Goal: Task Accomplishment & Management: Use online tool/utility

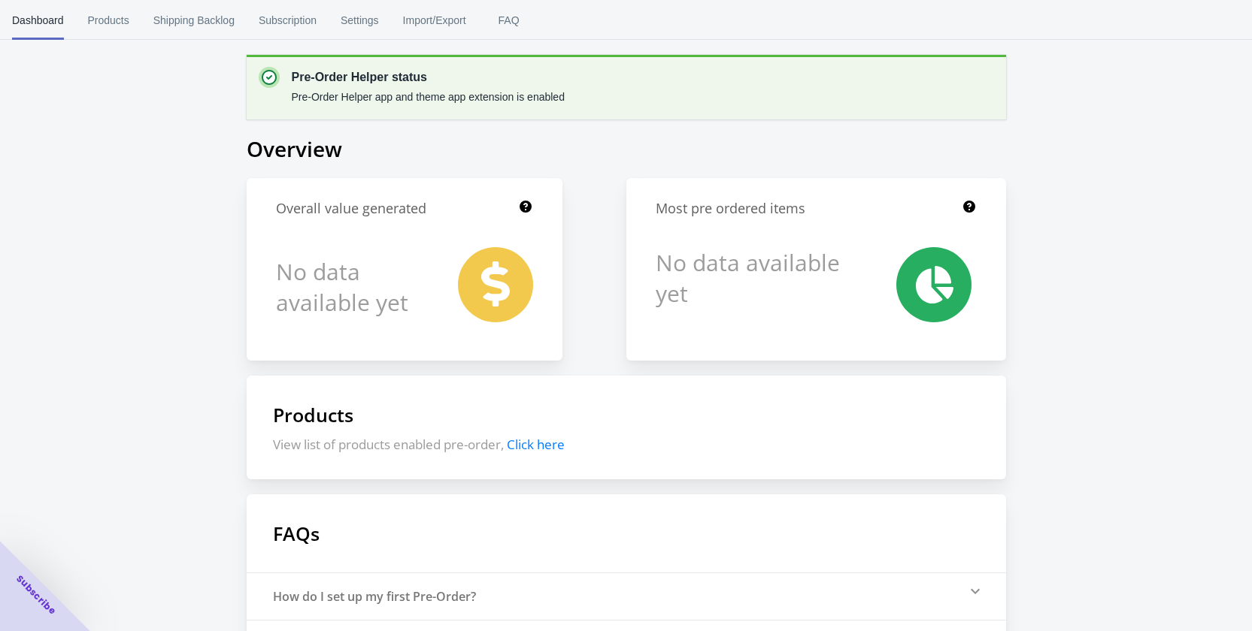
click at [1134, 226] on div "Pre-Order Helper status Pre-Order Helper app and theme app extension is enabled…" at bounding box center [626, 405] width 1252 height 810
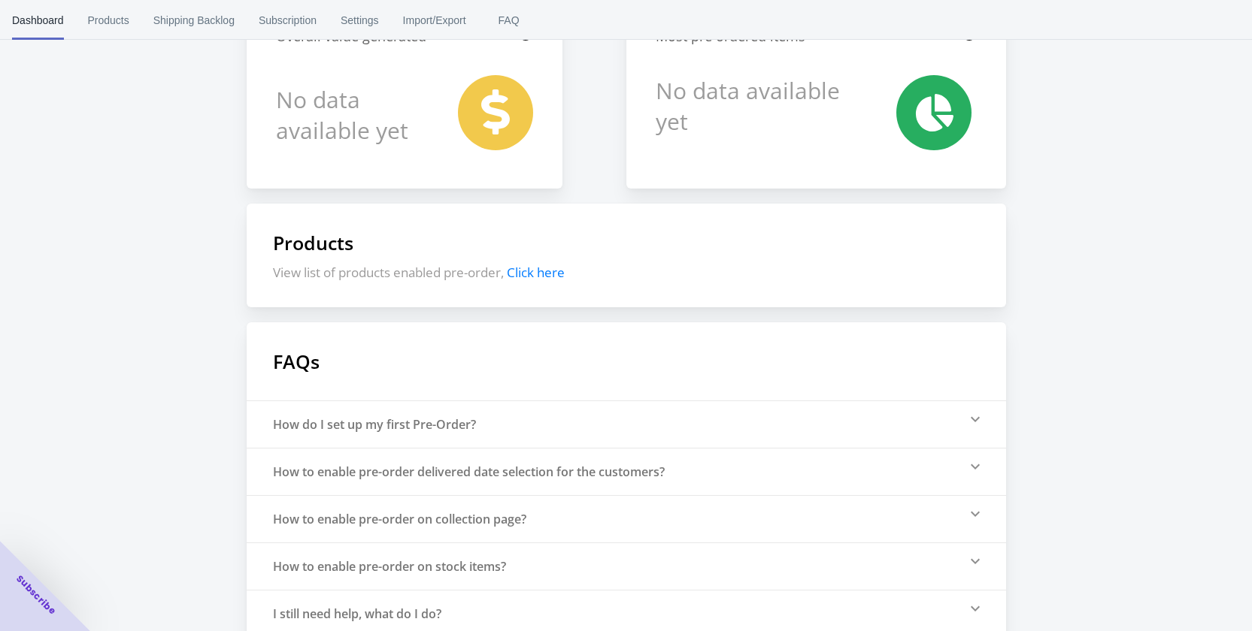
scroll to position [193, 0]
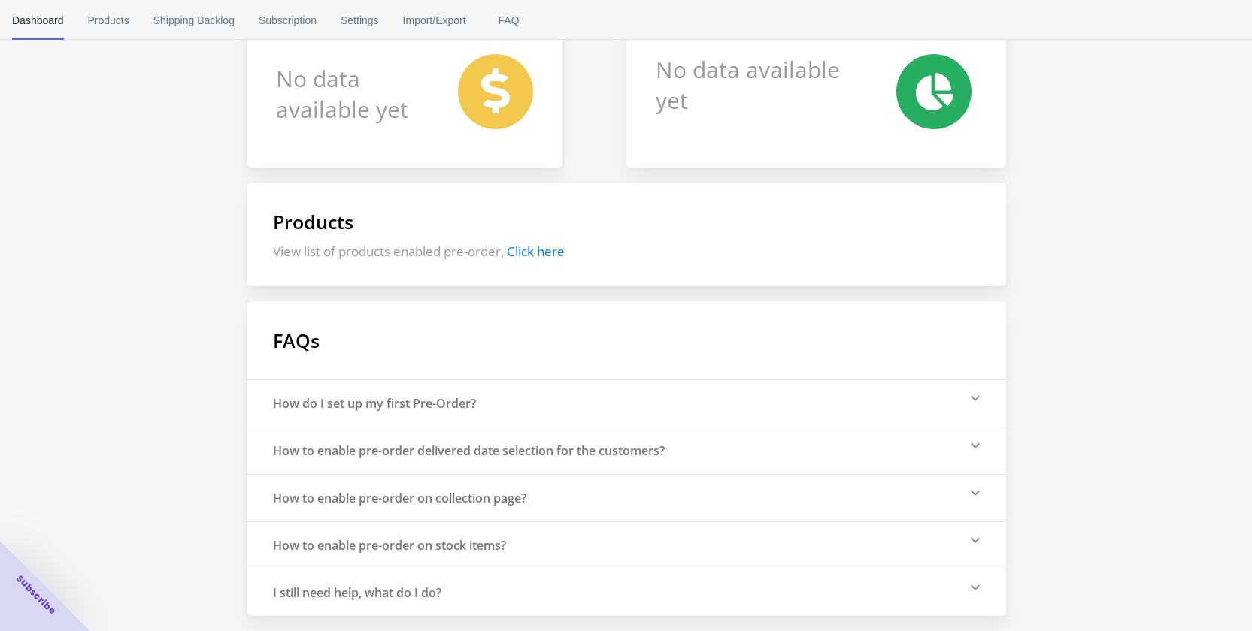
click at [454, 501] on div "How to enable pre-order on collection page?" at bounding box center [399, 498] width 253 height 17
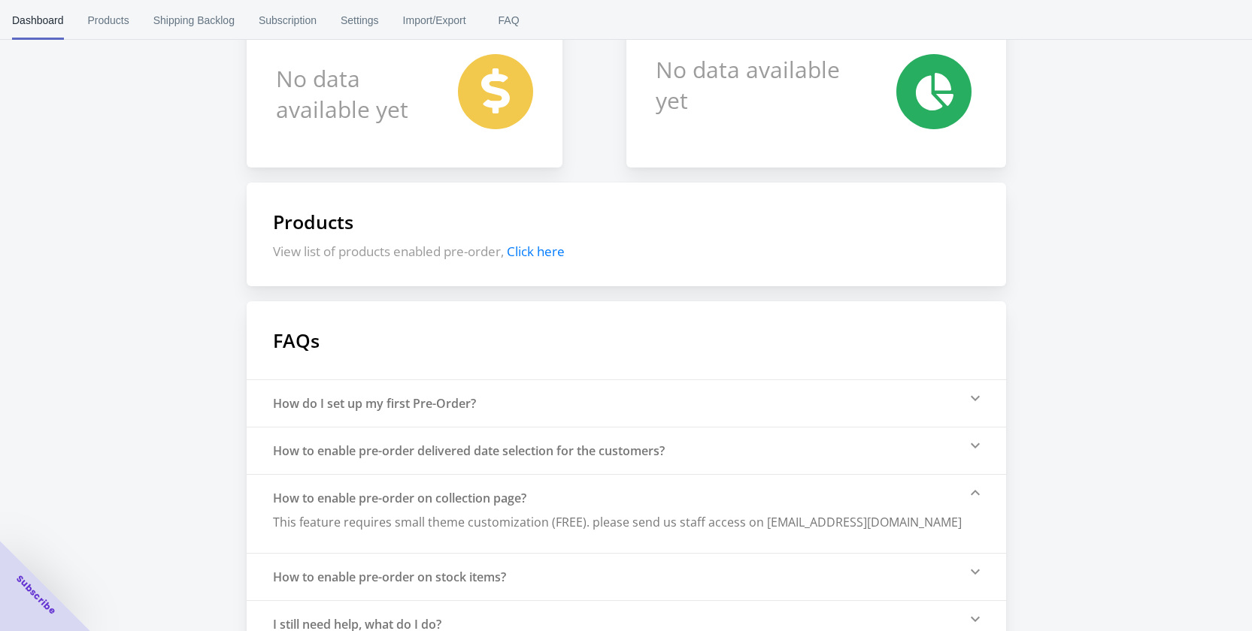
scroll to position [225, 0]
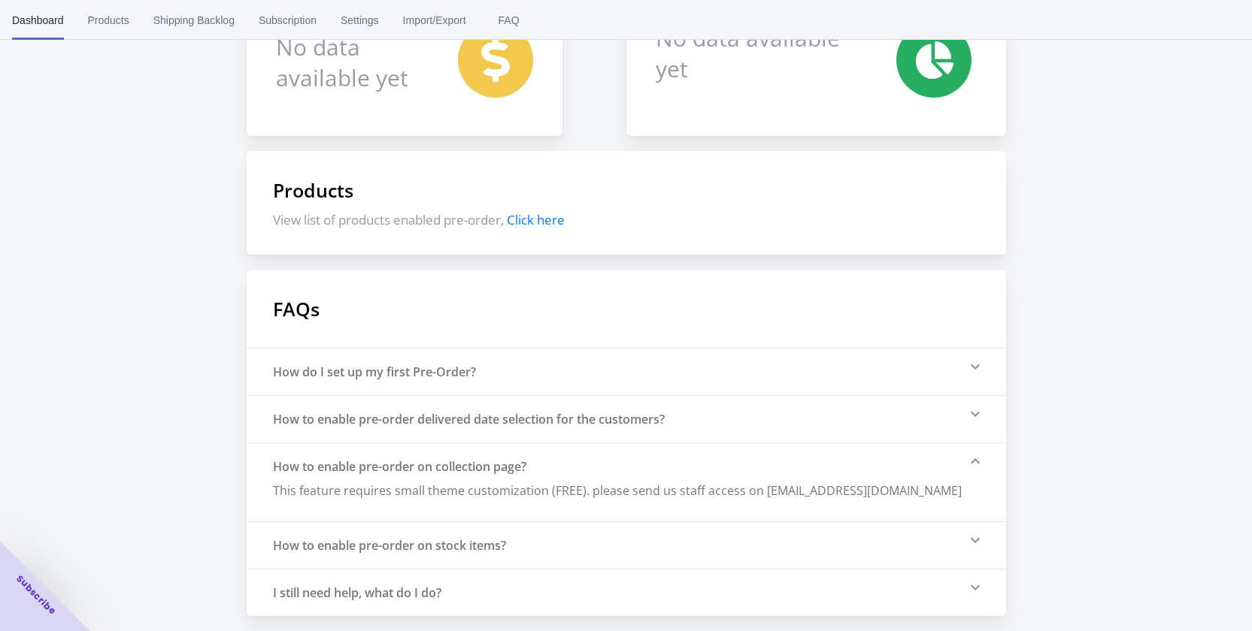
click at [537, 538] on div "How to enable pre-order on stock items?" at bounding box center [626, 545] width 759 height 47
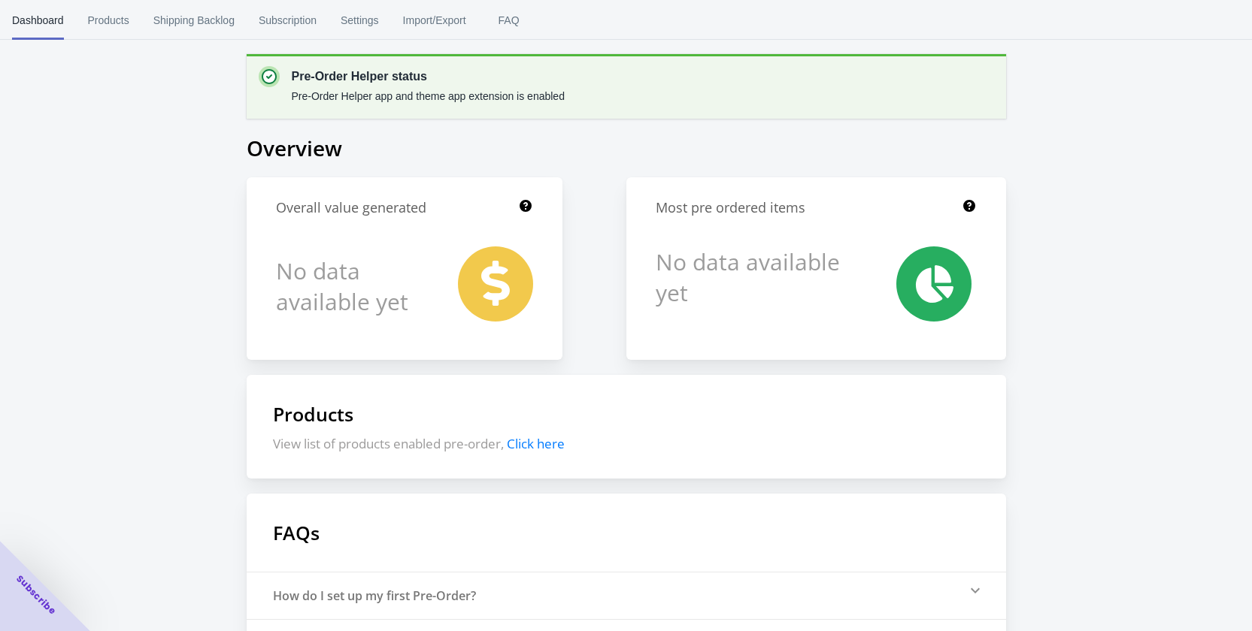
scroll to position [0, 0]
click at [532, 442] on span "Click here" at bounding box center [536, 444] width 58 height 17
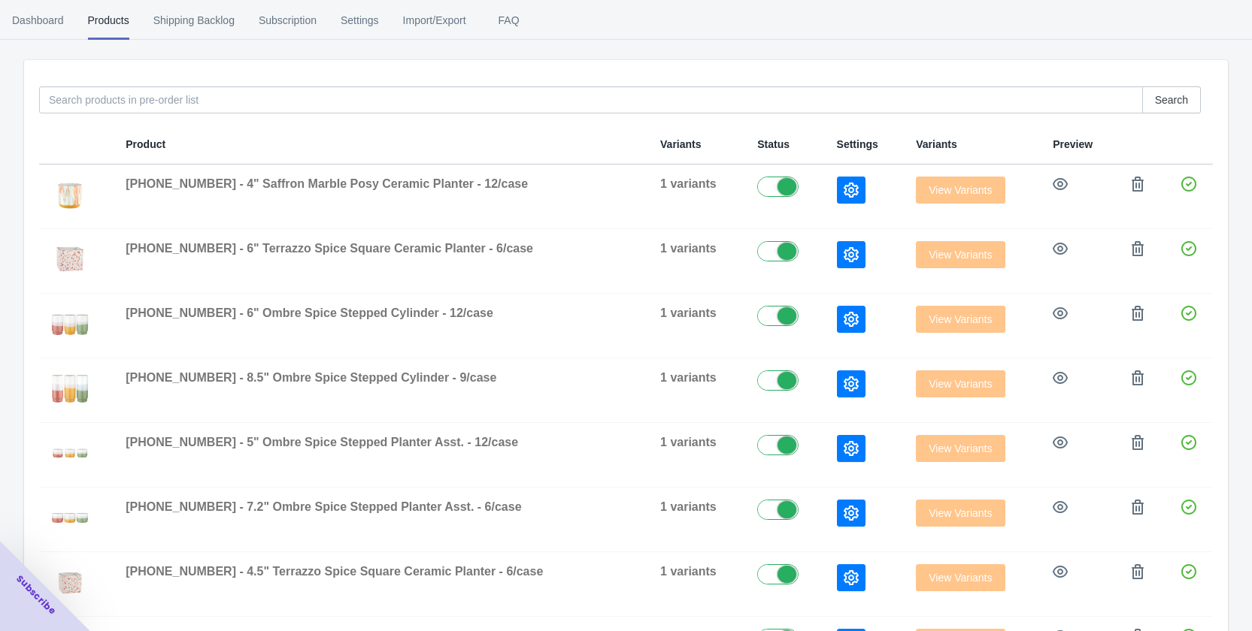
scroll to position [150, 0]
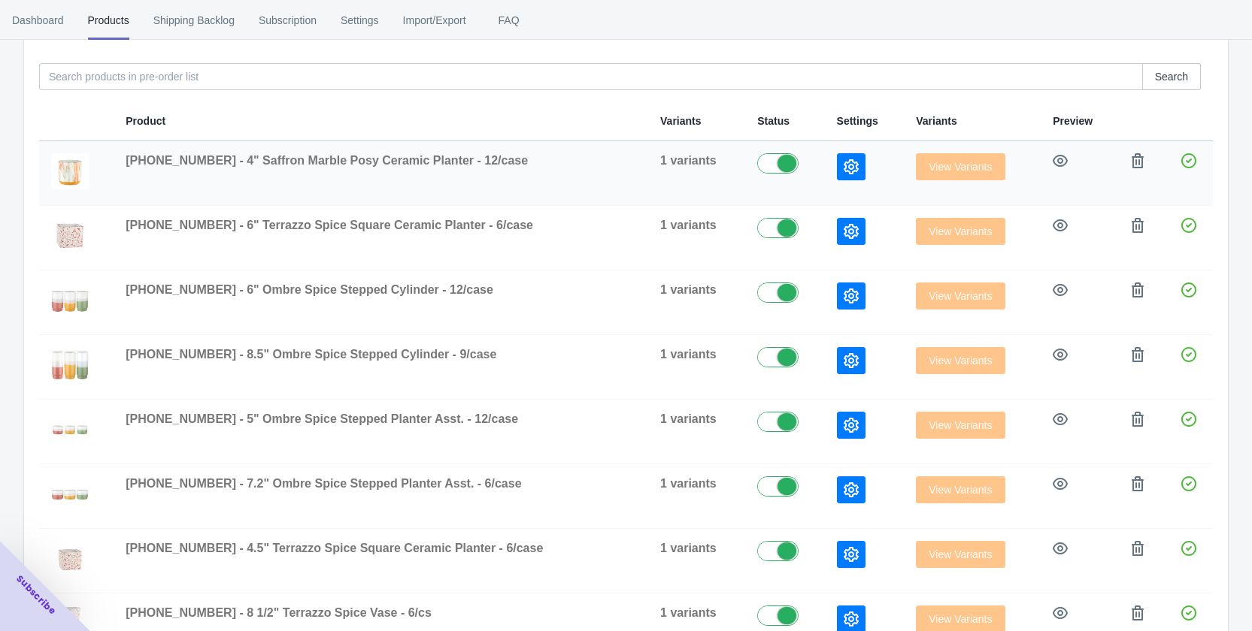
click at [265, 186] on td "[PHONE_NUMBER] - 4" Saffron Marble Posy Ceramic Planter - 12/case" at bounding box center [381, 173] width 534 height 65
click at [1058, 162] on icon "button" at bounding box center [1059, 161] width 15 height 12
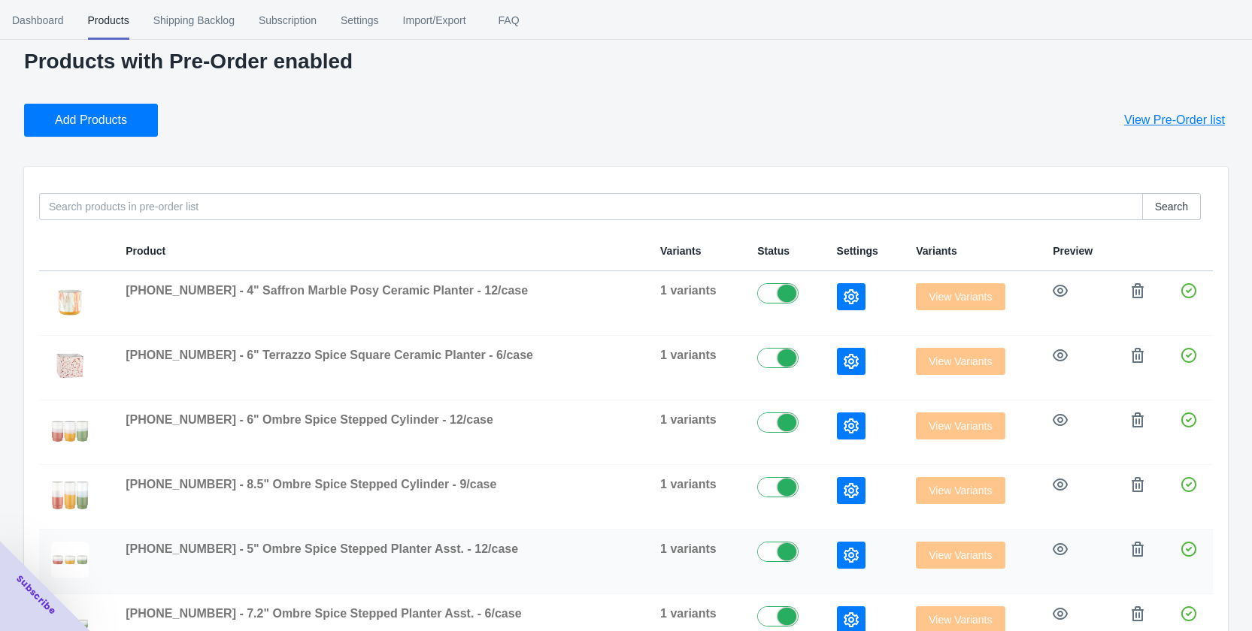
scroll to position [0, 0]
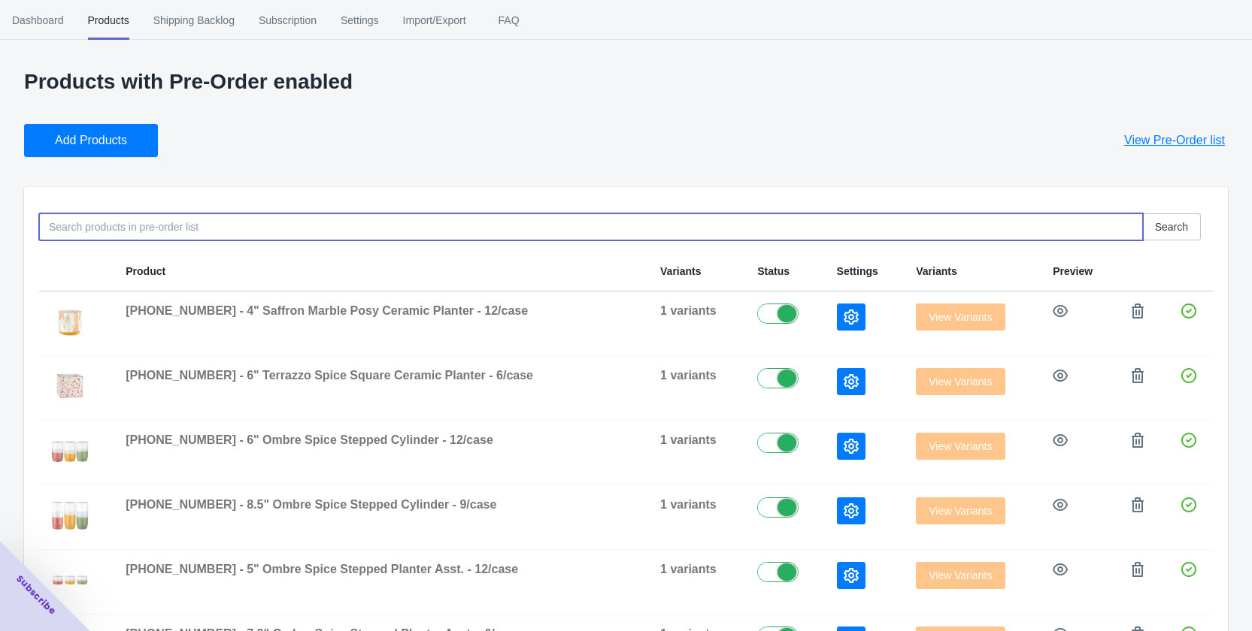
click at [244, 232] on input at bounding box center [590, 226] width 1103 height 27
type input "7619"
click at [424, 126] on div "Add Products View Pre-Order list" at bounding box center [619, 134] width 1215 height 45
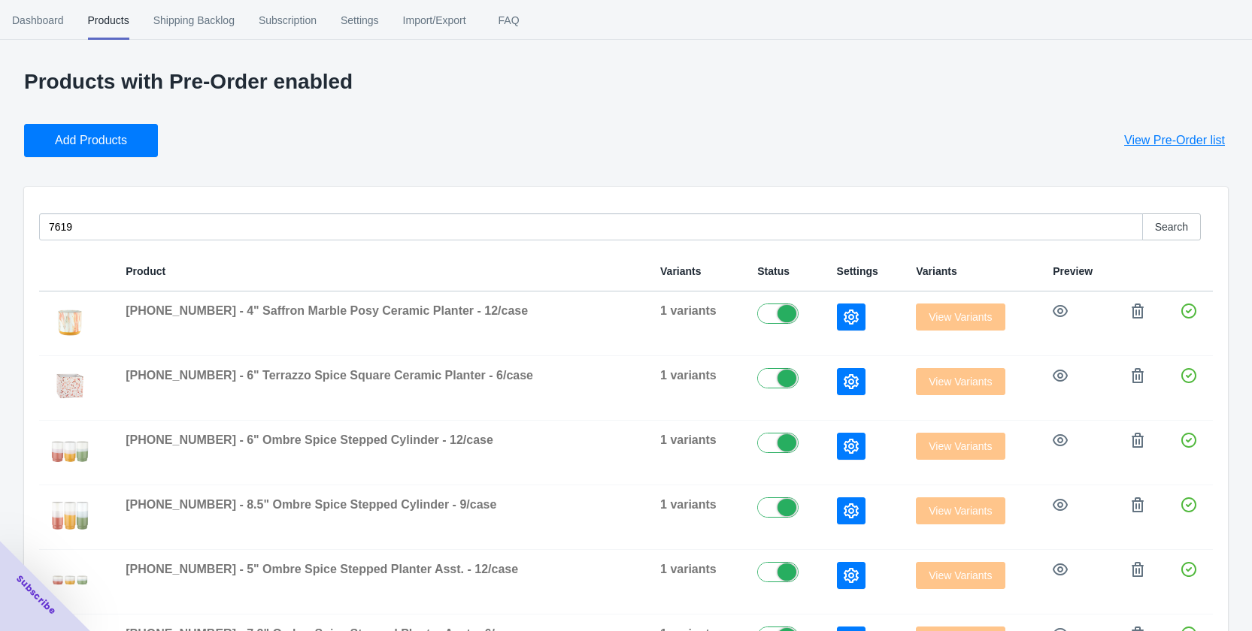
click at [102, 17] on span "Products" at bounding box center [108, 20] width 41 height 39
click at [105, 141] on span "Add Products" at bounding box center [91, 140] width 72 height 15
click at [843, 321] on icon "button" at bounding box center [850, 317] width 15 height 15
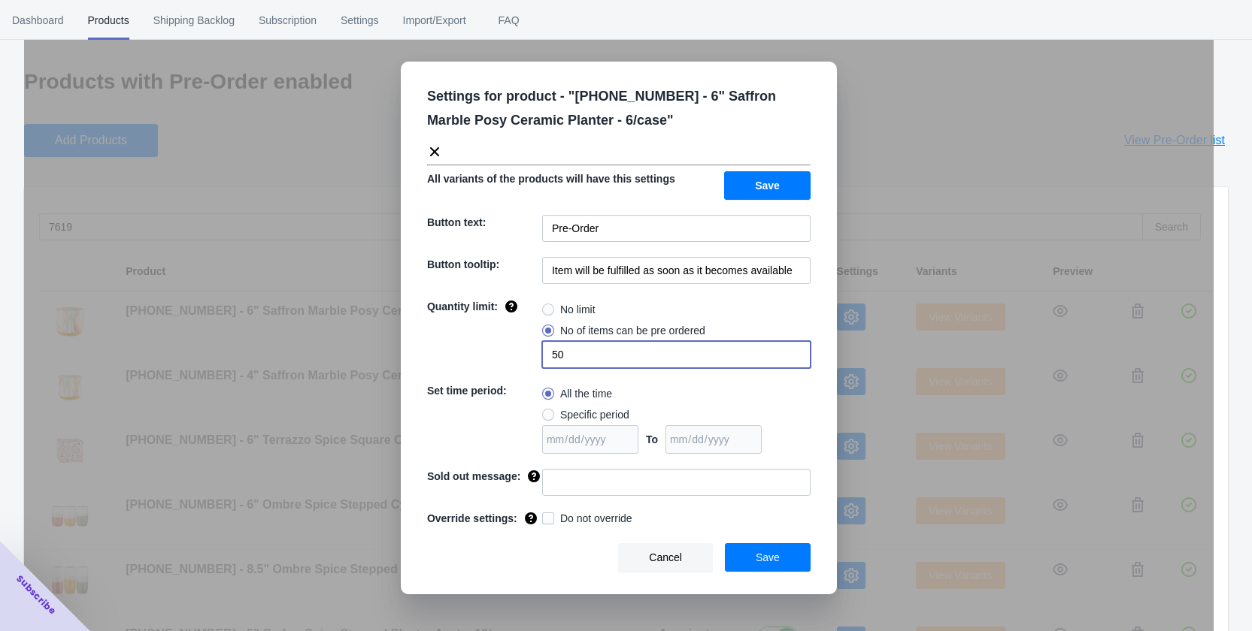
click at [586, 362] on input "50" at bounding box center [676, 354] width 268 height 27
type input "3"
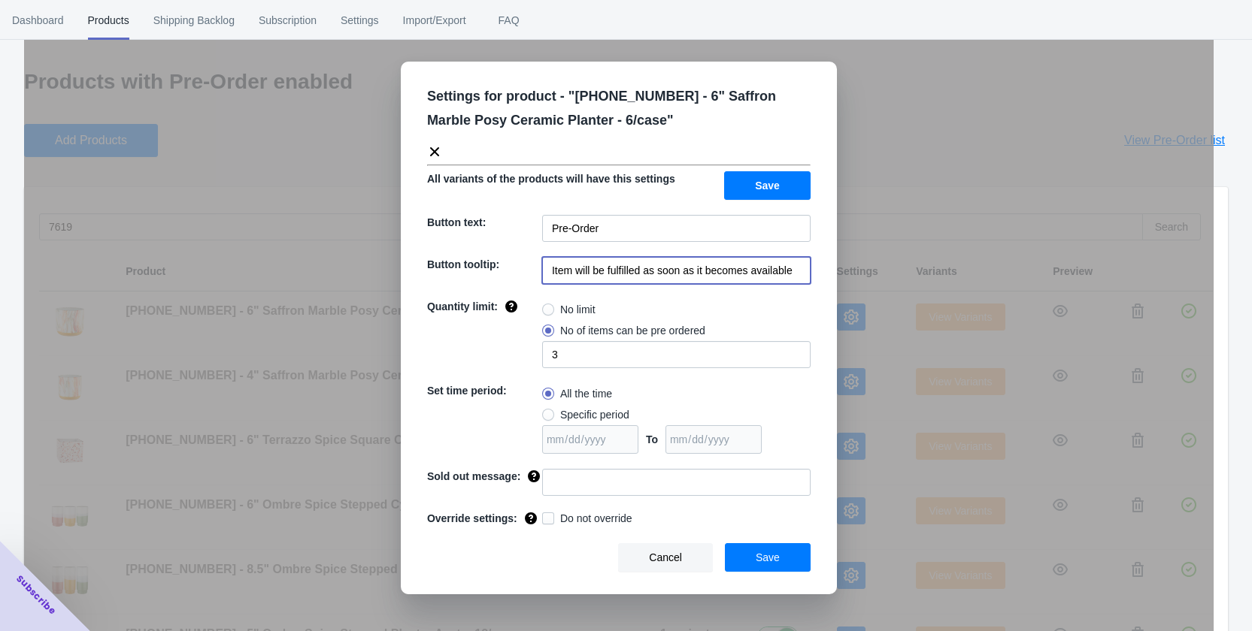
drag, startPoint x: 791, startPoint y: 269, endPoint x: 649, endPoint y: 262, distance: 141.5
click at [649, 262] on input "Item will be fulfilled as soon as it becomes available" at bounding box center [676, 270] width 268 height 27
type input "Item will be fulfilled after [DATE]"
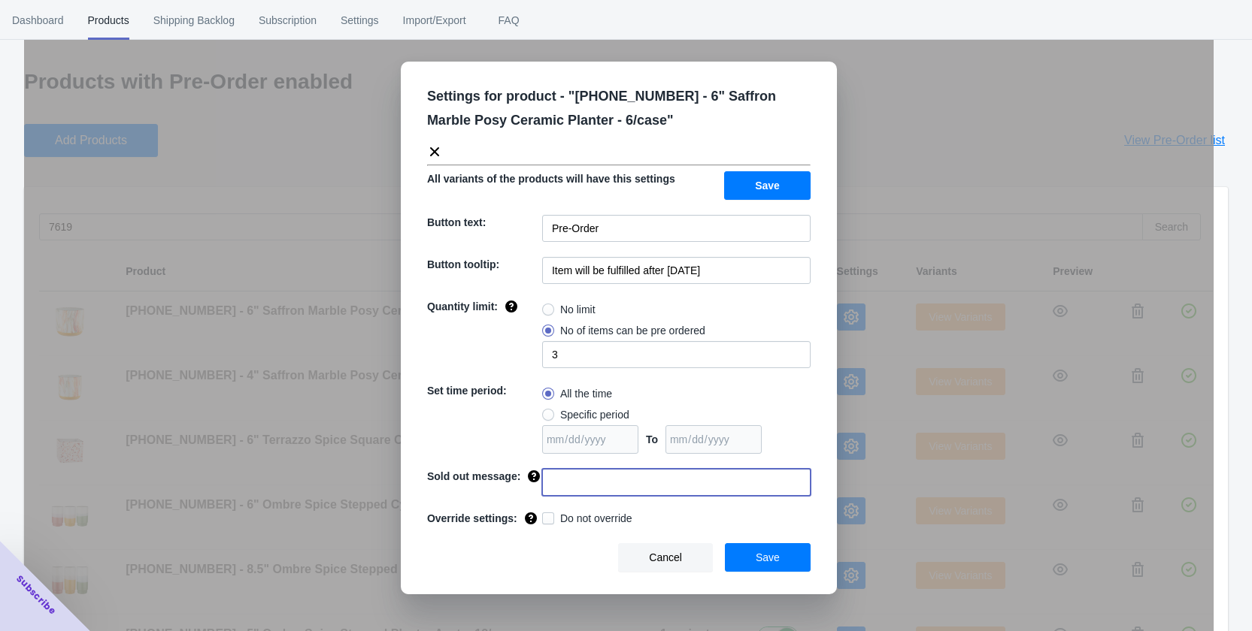
click at [639, 486] on input at bounding box center [676, 482] width 268 height 27
type input "Sorry you missed this item. Check back for more preorder items"
click at [764, 549] on button "Save" at bounding box center [768, 557] width 86 height 29
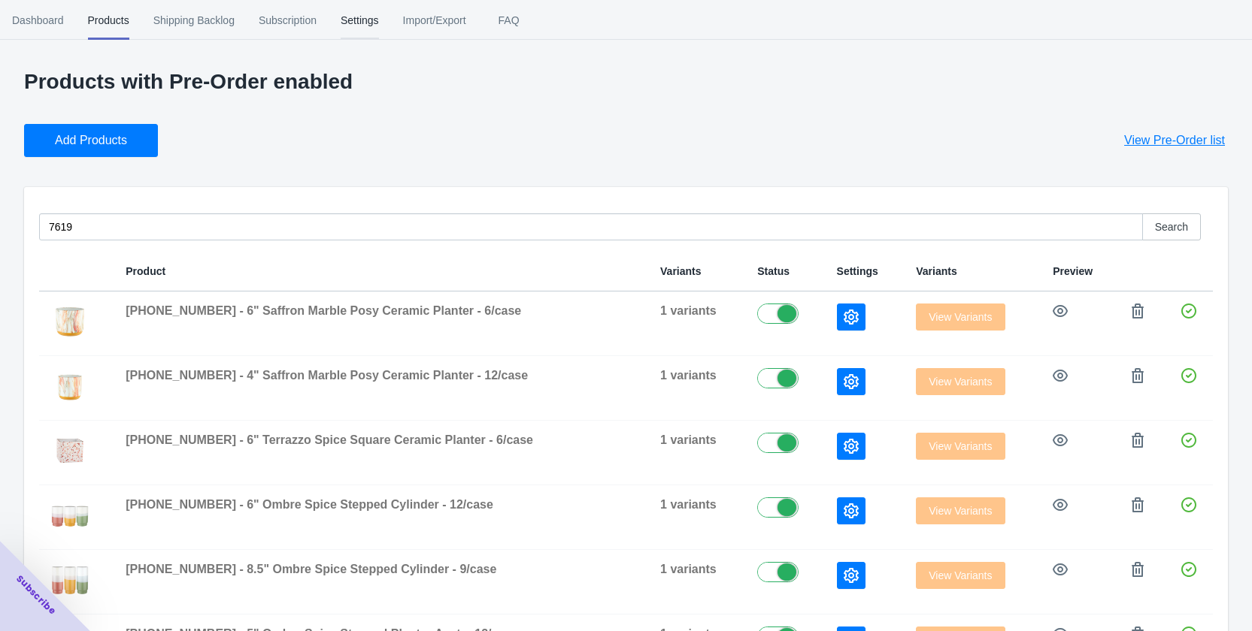
click at [350, 24] on span "Settings" at bounding box center [360, 20] width 38 height 39
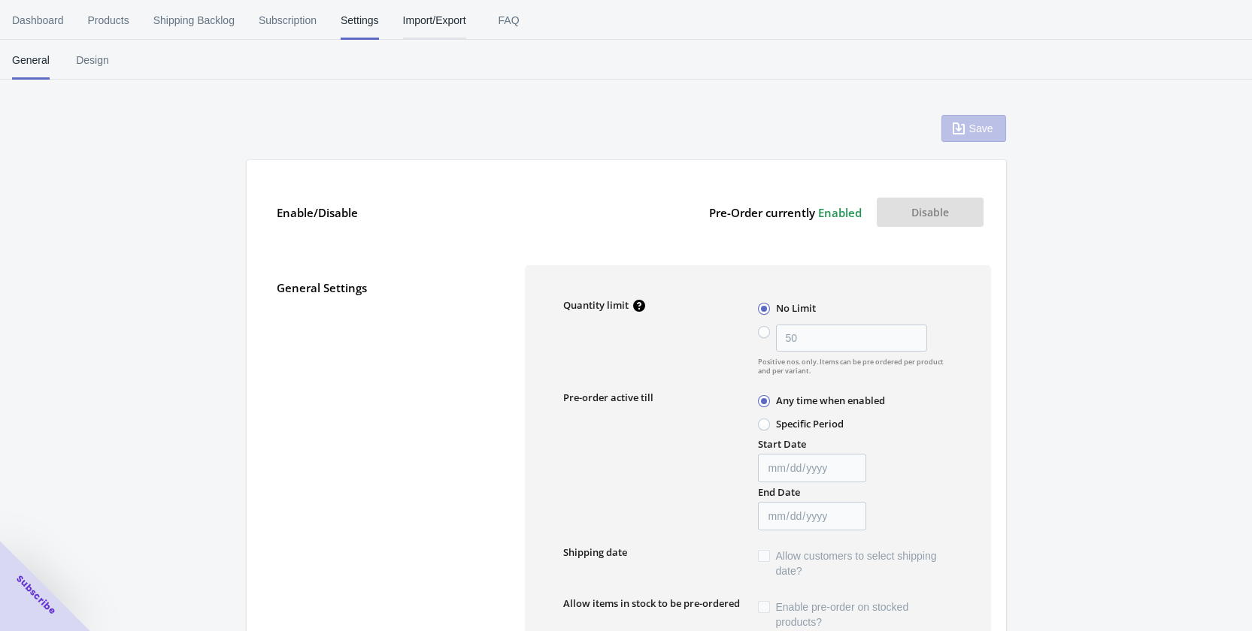
click at [450, 21] on span "Import/Export" at bounding box center [434, 20] width 63 height 39
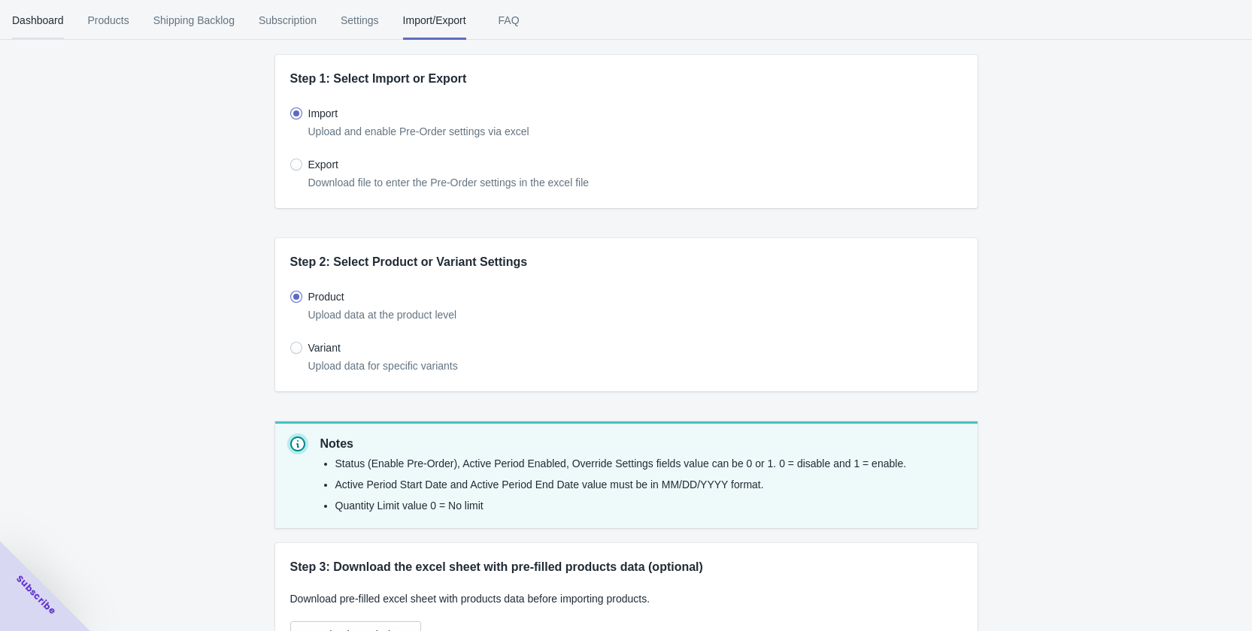
click at [50, 27] on span "Dashboard" at bounding box center [38, 20] width 52 height 39
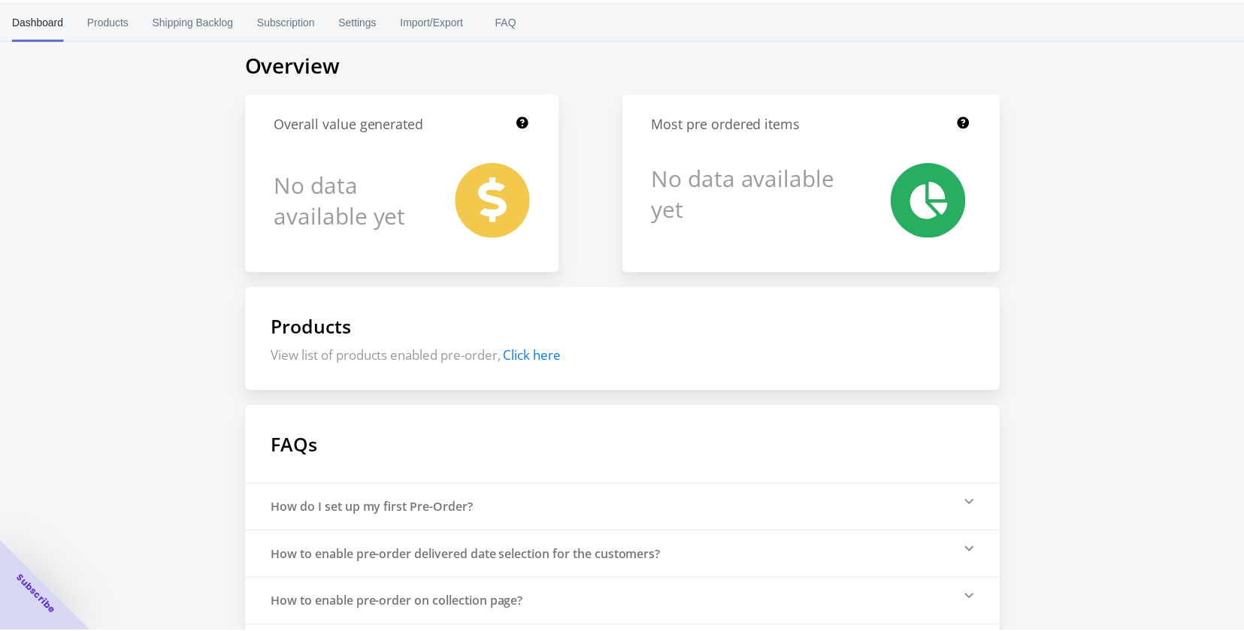
scroll to position [189, 0]
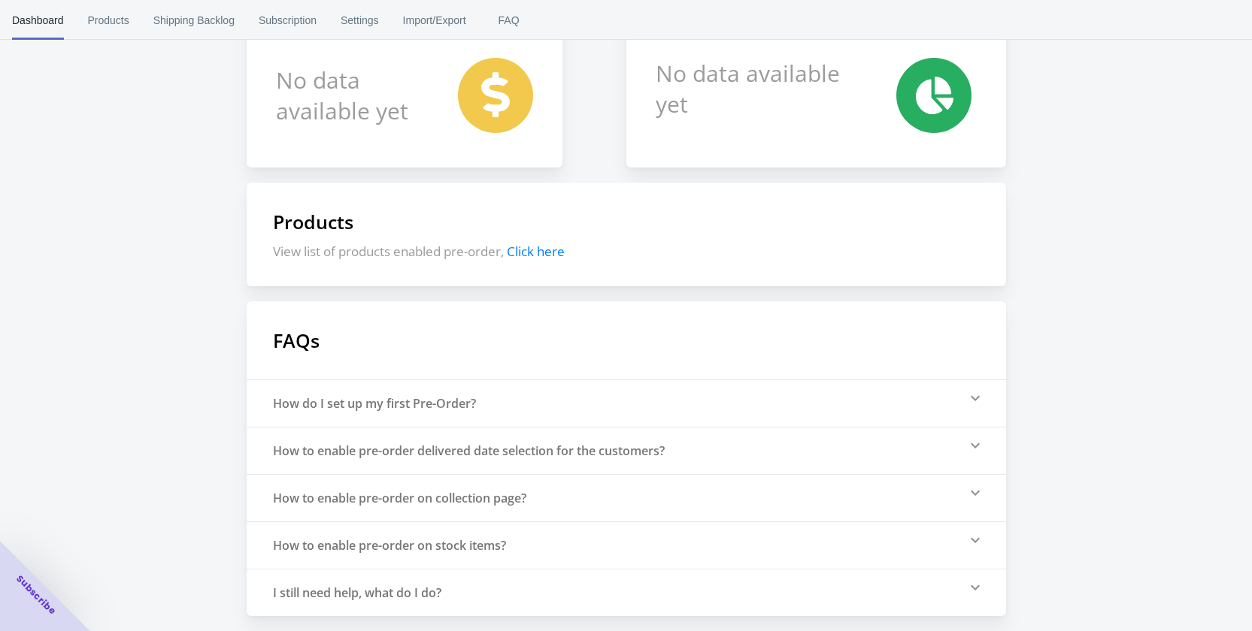
click at [1181, 267] on div "Pre-Order Helper status Pre-Order Helper app and theme app extension is enabled…" at bounding box center [626, 214] width 1252 height 806
